Goal: Task Accomplishment & Management: Manage account settings

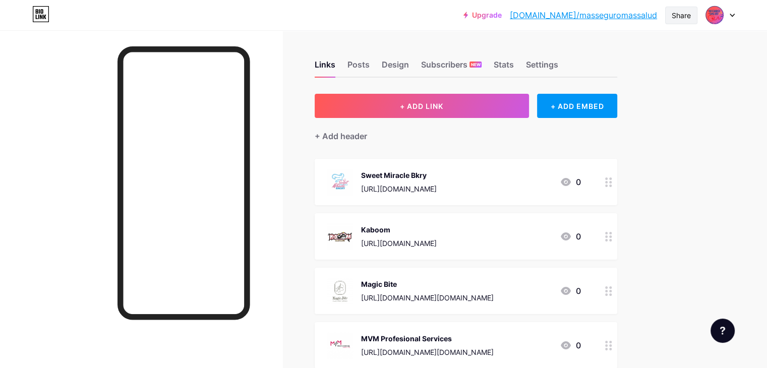
click at [681, 18] on div "Share" at bounding box center [681, 15] width 19 height 11
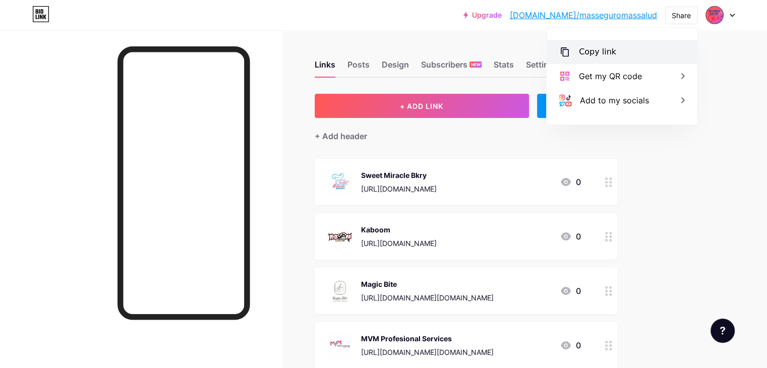
click at [601, 54] on div "Copy link" at bounding box center [597, 52] width 37 height 12
click at [728, 47] on div "Upgrade [DOMAIN_NAME]/masseg... [DOMAIN_NAME]/masseguromassalud Share Copy link…" at bounding box center [383, 270] width 767 height 541
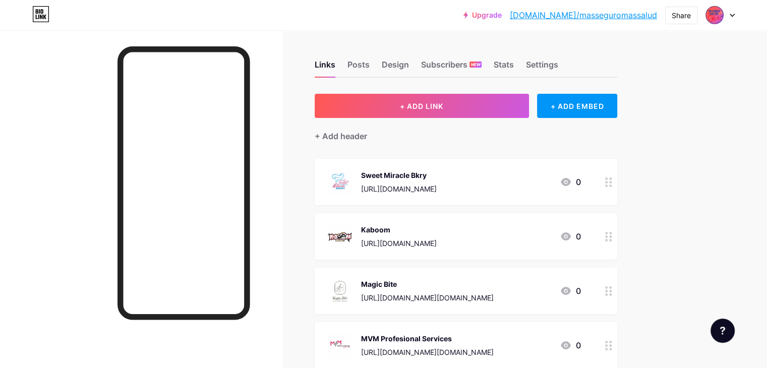
click at [629, 15] on link "[DOMAIN_NAME]/masseguromassalud" at bounding box center [583, 15] width 147 height 12
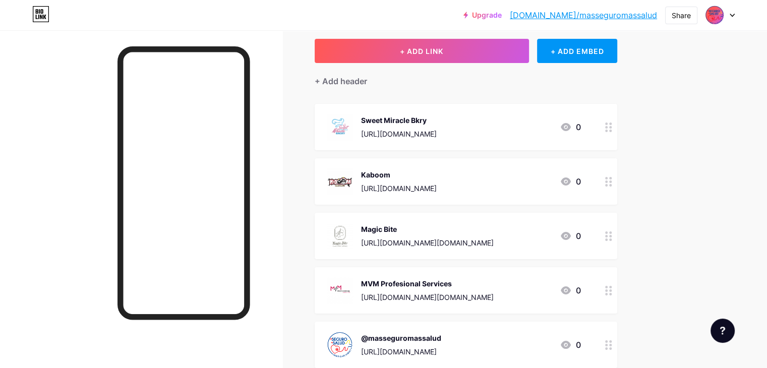
scroll to position [172, 0]
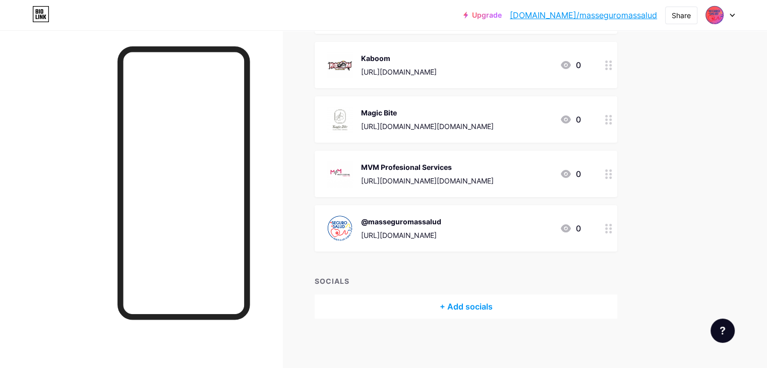
drag, startPoint x: 361, startPoint y: 241, endPoint x: 360, endPoint y: 203, distance: 37.4
click at [360, 203] on span "Sweet Miracle Bkry [URL][DOMAIN_NAME] 0 [GEOGRAPHIC_DATA] [URL][DOMAIN_NAME] 0 …" at bounding box center [466, 119] width 303 height 264
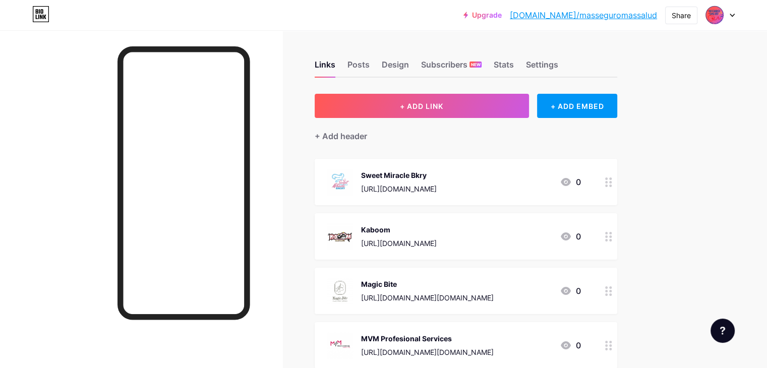
scroll to position [0, 0]
click at [370, 65] on div "Posts" at bounding box center [359, 68] width 22 height 18
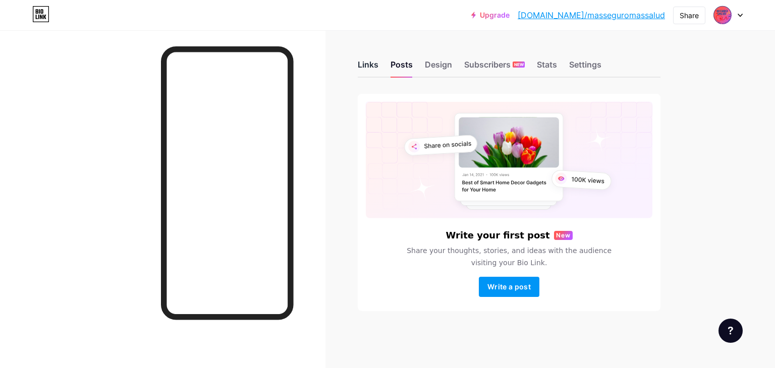
click at [366, 65] on div "Links" at bounding box center [368, 68] width 21 height 18
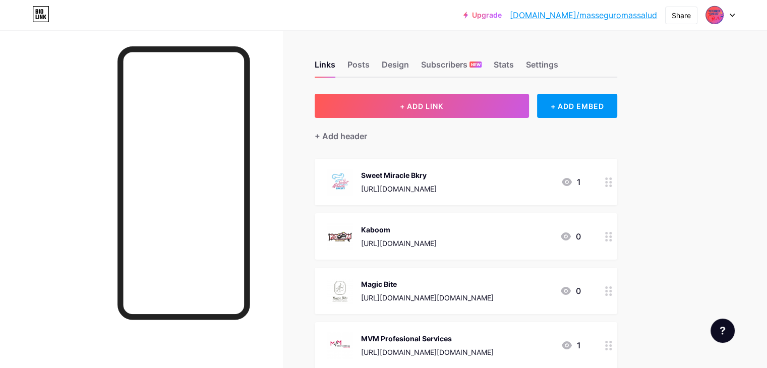
drag, startPoint x: 581, startPoint y: 67, endPoint x: 664, endPoint y: 69, distance: 82.8
click at [559, 67] on div "Settings" at bounding box center [542, 68] width 32 height 18
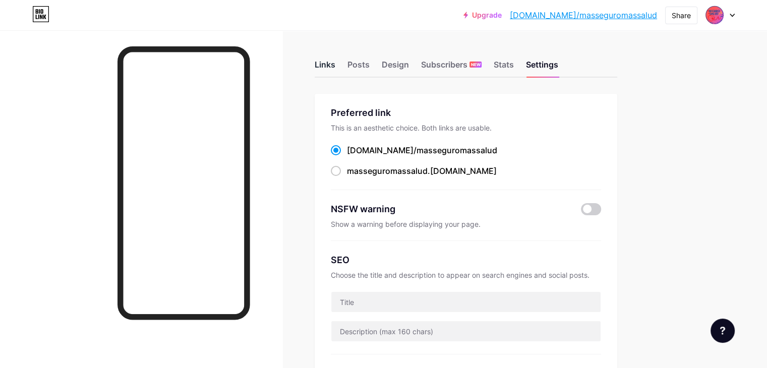
click at [336, 61] on div "Links" at bounding box center [325, 68] width 21 height 18
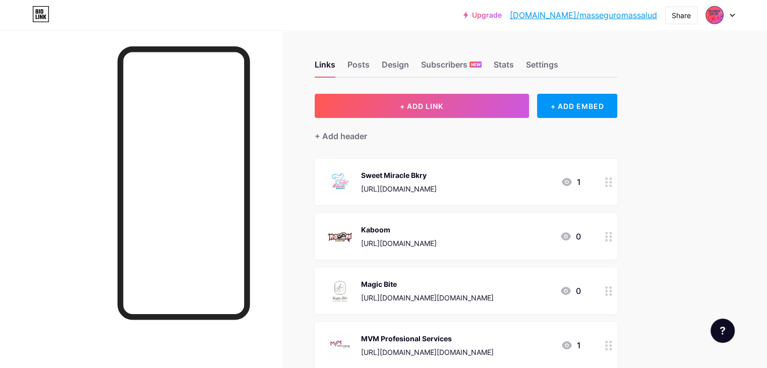
click at [733, 10] on div at bounding box center [720, 15] width 29 height 18
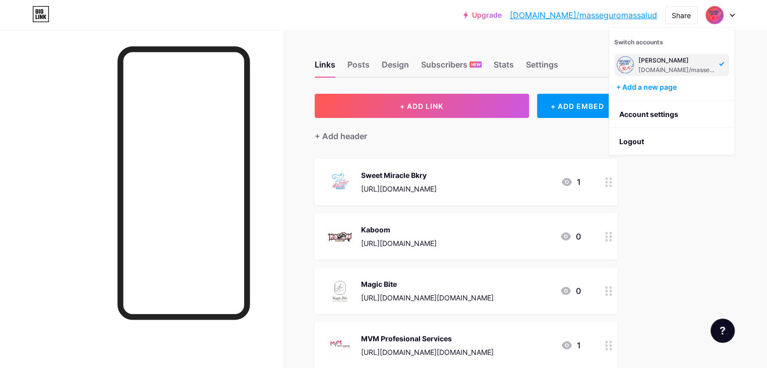
click at [725, 188] on div "Upgrade [DOMAIN_NAME]/masseg... [DOMAIN_NAME]/masseguromassalud Share Switch ac…" at bounding box center [383, 270] width 767 height 541
